Goal: Task Accomplishment & Management: Use online tool/utility

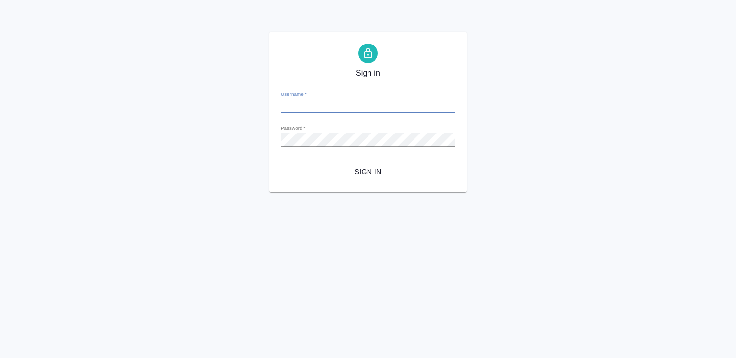
type input "[EMAIL_ADDRESS][DOMAIN_NAME]"
click at [362, 181] on div "Sign in Username   * k.kritskaya@awatera.com Password   * urlPath   * / Sign in" at bounding box center [368, 112] width 198 height 161
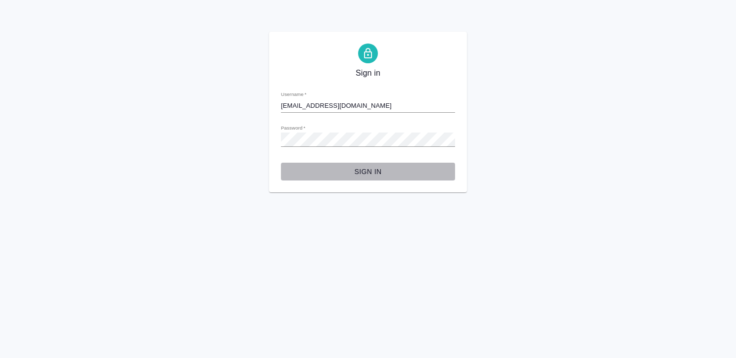
click at [372, 168] on span "Sign in" at bounding box center [368, 172] width 158 height 12
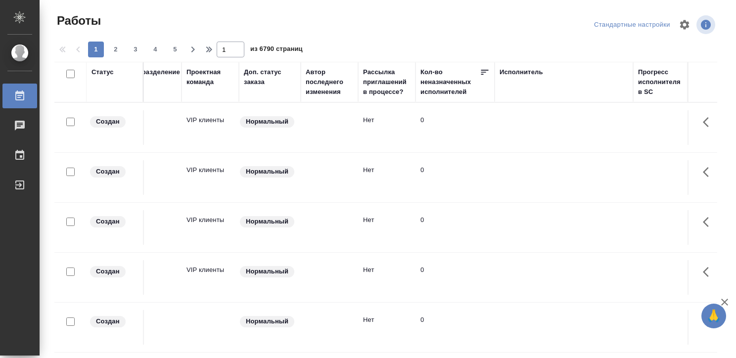
scroll to position [0, 320]
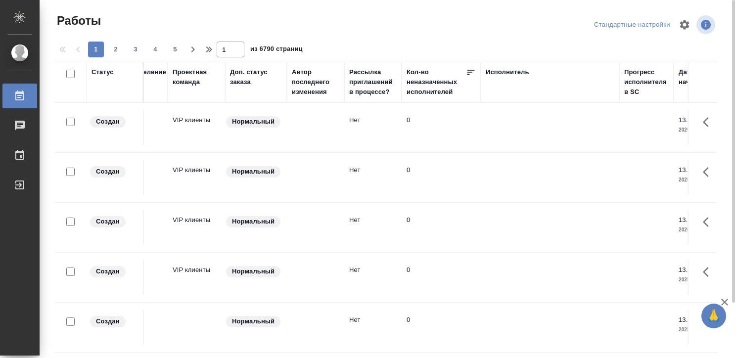
click at [495, 47] on div "1 2 3 4 5 1 из 6790 страниц" at bounding box center [389, 50] width 671 height 16
click at [498, 74] on div "Исполнитель" at bounding box center [508, 72] width 44 height 10
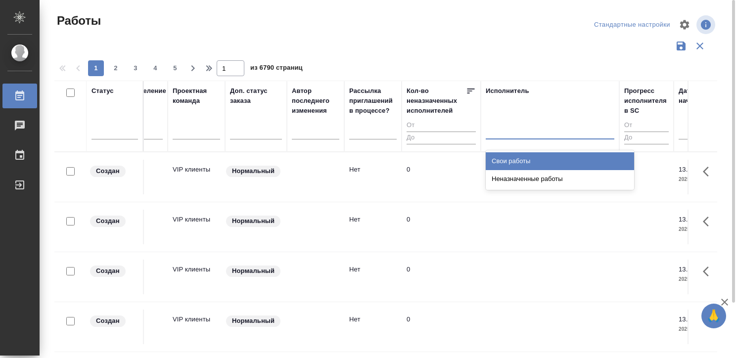
click at [493, 125] on div at bounding box center [550, 129] width 129 height 14
click at [500, 154] on div "Свои работы" at bounding box center [560, 161] width 148 height 18
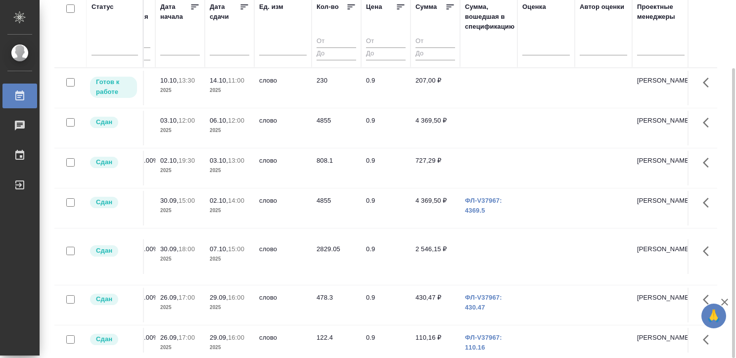
scroll to position [0, 840]
click at [459, 117] on td at bounding box center [486, 128] width 57 height 35
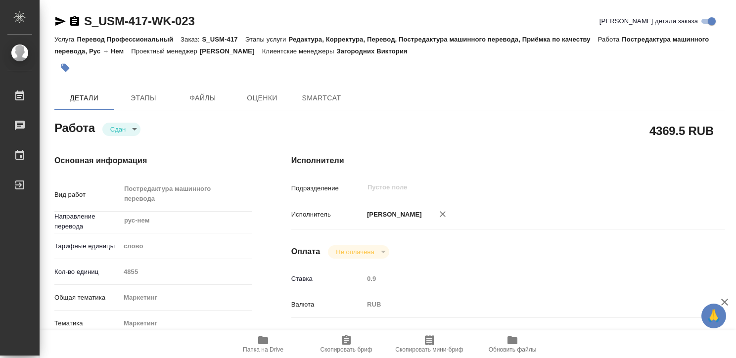
type textarea "x"
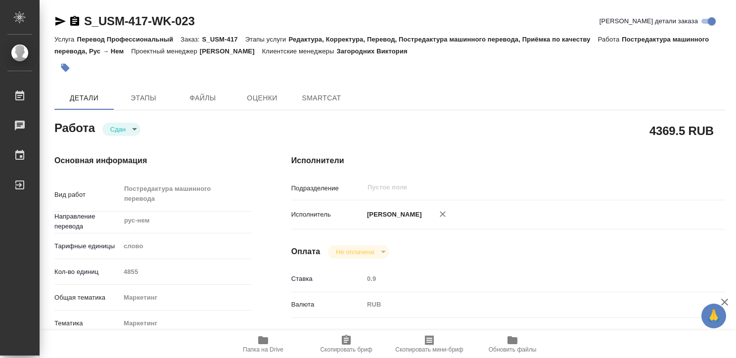
type textarea "x"
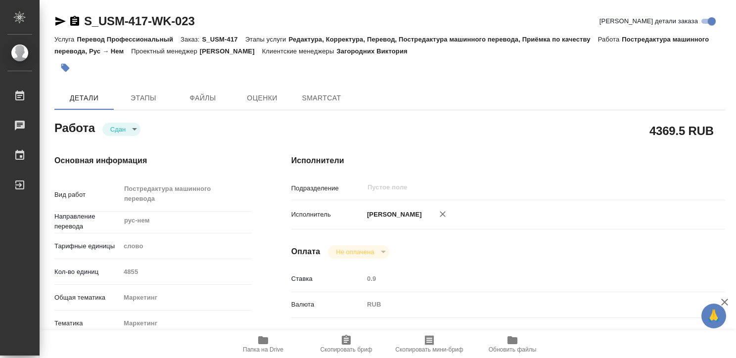
type textarea "x"
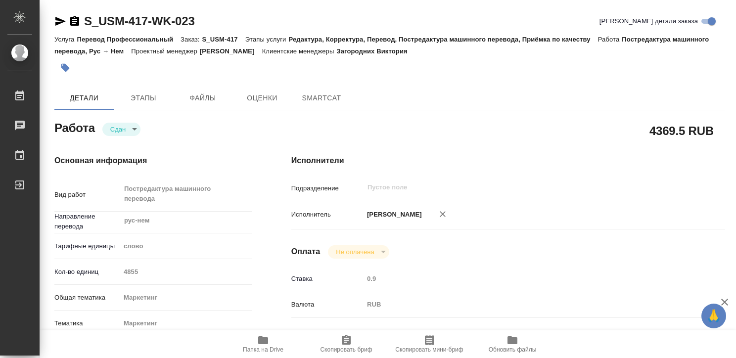
type textarea "x"
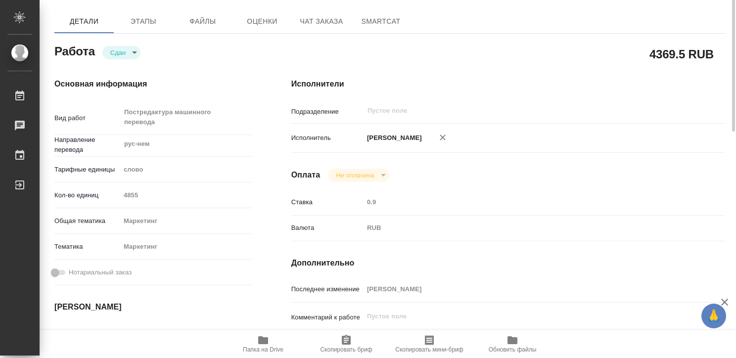
type textarea "x"
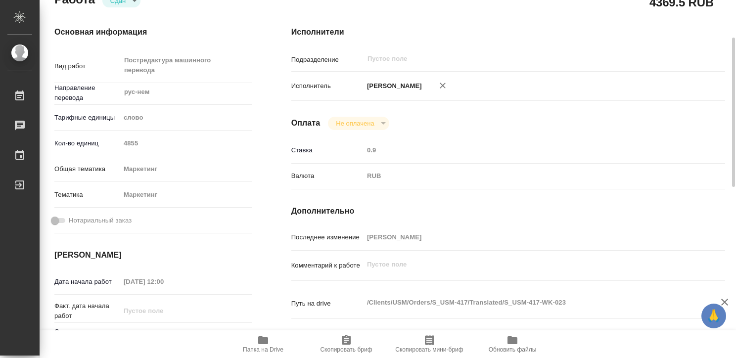
scroll to position [129, 0]
type textarea "x"
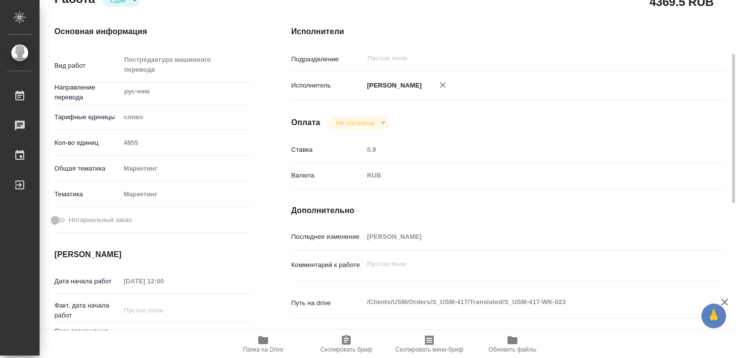
type textarea "x"
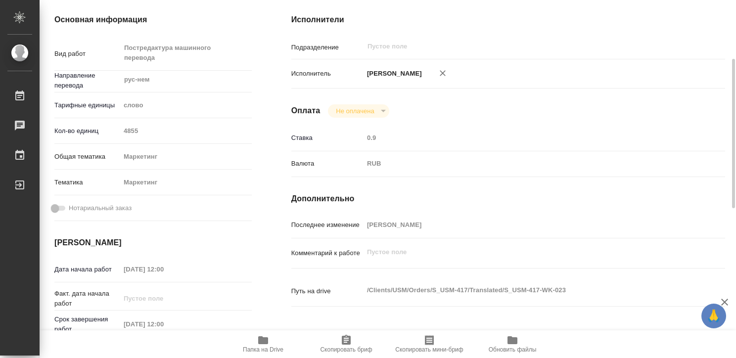
scroll to position [0, 0]
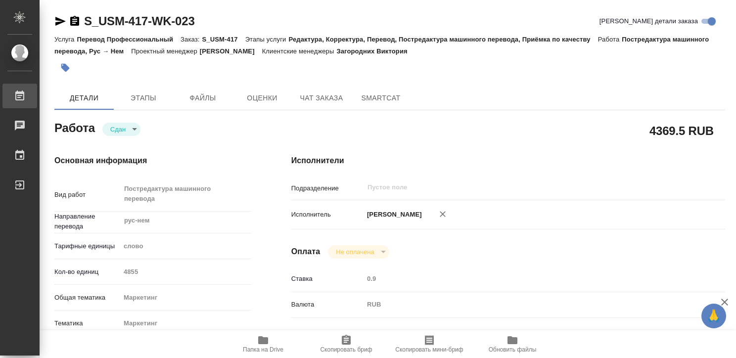
type textarea "x"
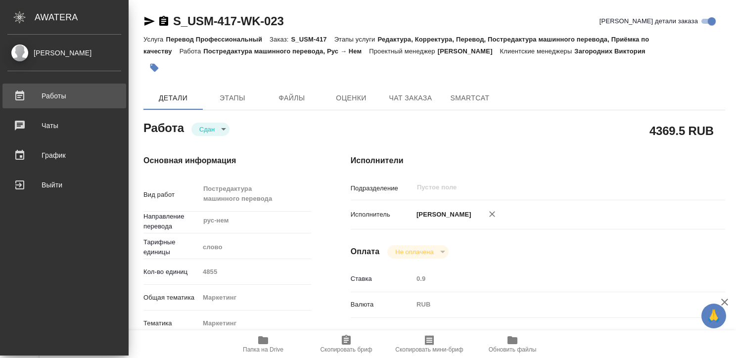
type textarea "x"
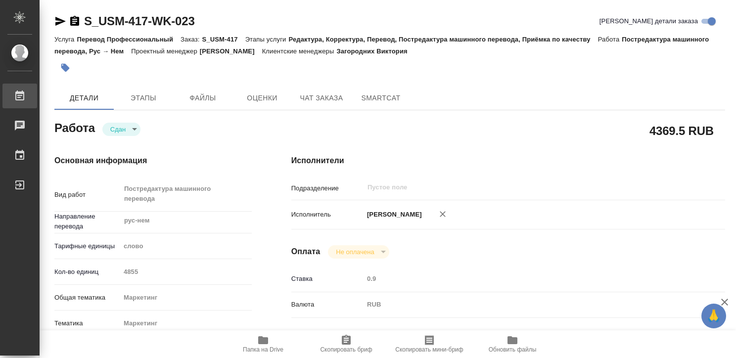
click at [18, 96] on div "Работы" at bounding box center [7, 96] width 25 height 15
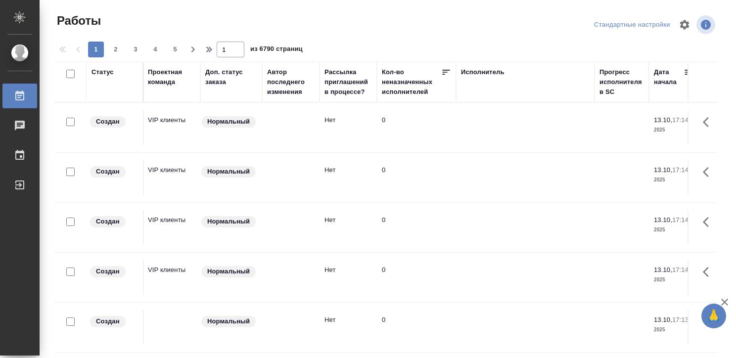
scroll to position [0, 346]
click at [473, 69] on div "Исполнитель" at bounding box center [482, 72] width 44 height 10
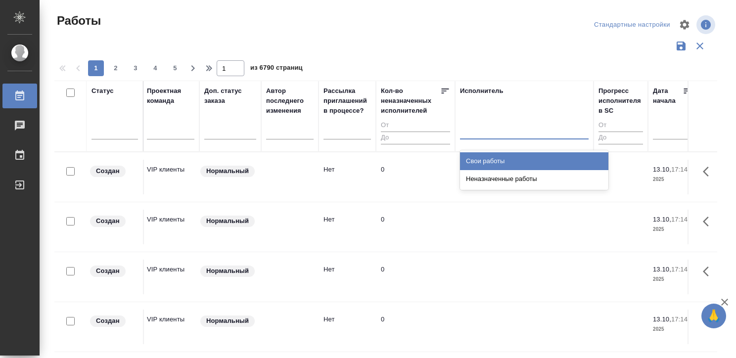
click at [473, 128] on div at bounding box center [524, 129] width 129 height 14
click at [477, 159] on div "Свои работы" at bounding box center [534, 161] width 148 height 18
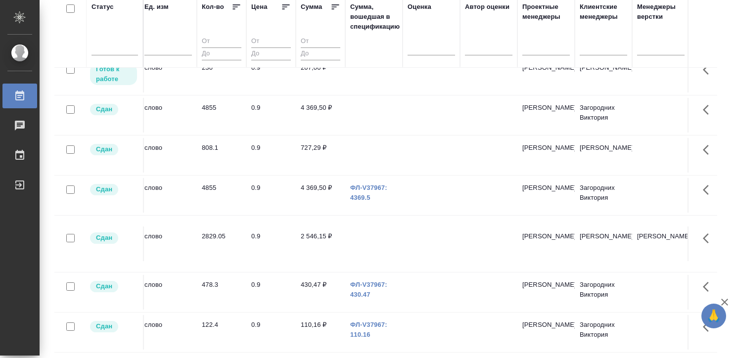
scroll to position [0, 954]
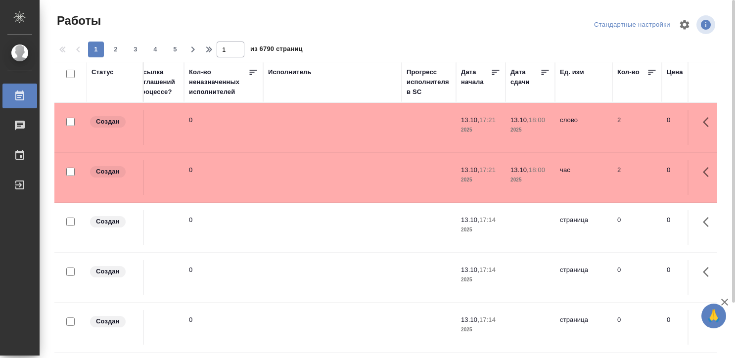
scroll to position [0, 538]
click at [287, 71] on div "Исполнитель" at bounding box center [291, 72] width 44 height 10
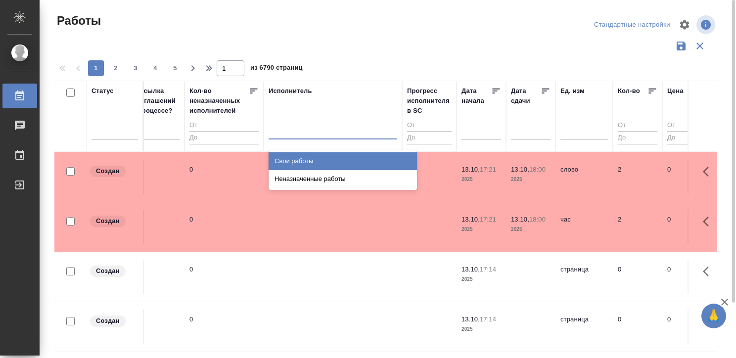
click at [291, 128] on div at bounding box center [333, 129] width 129 height 14
click at [295, 156] on div "Свои работы" at bounding box center [343, 161] width 148 height 18
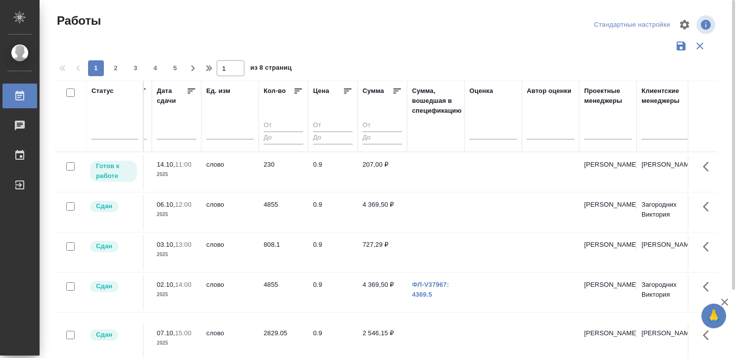
scroll to position [0, 896]
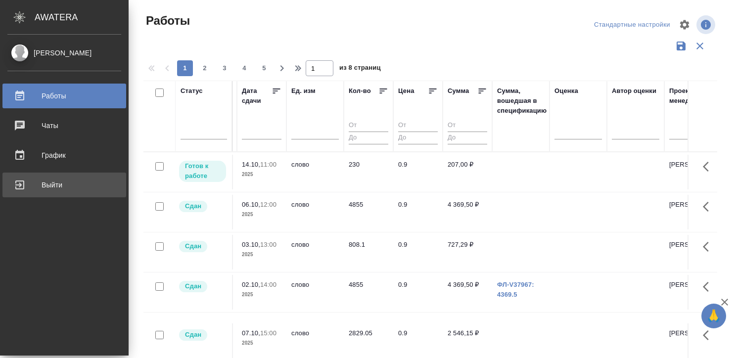
click at [21, 184] on div "Выйти" at bounding box center [64, 185] width 114 height 15
